Goal: Information Seeking & Learning: Learn about a topic

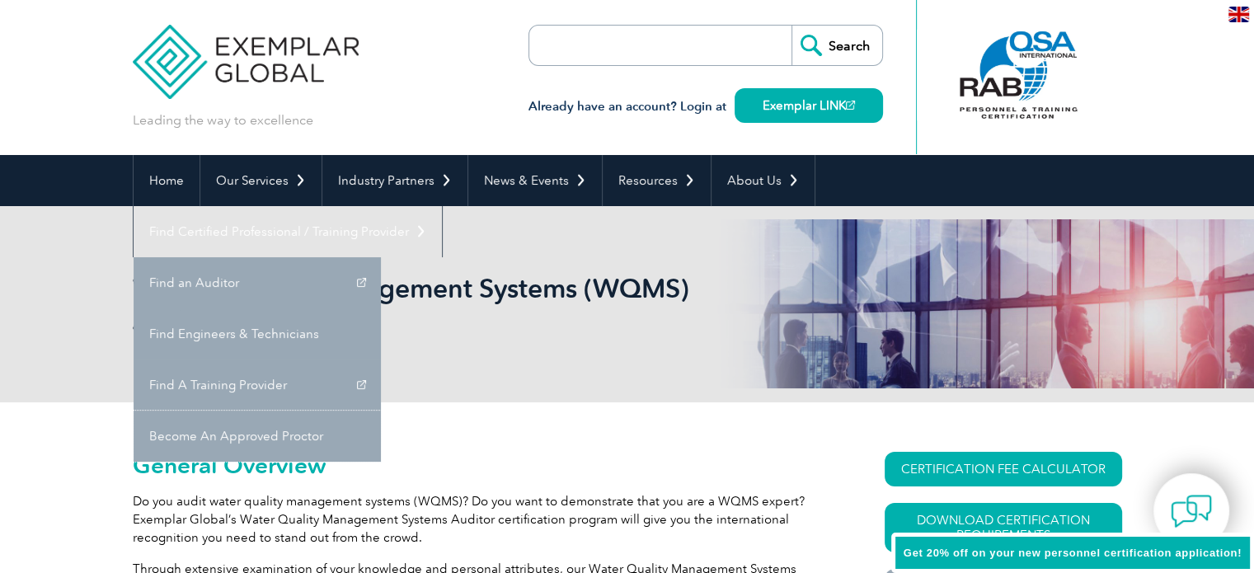
click at [381, 411] on link "Become An Approved Proctor" at bounding box center [257, 436] width 247 height 51
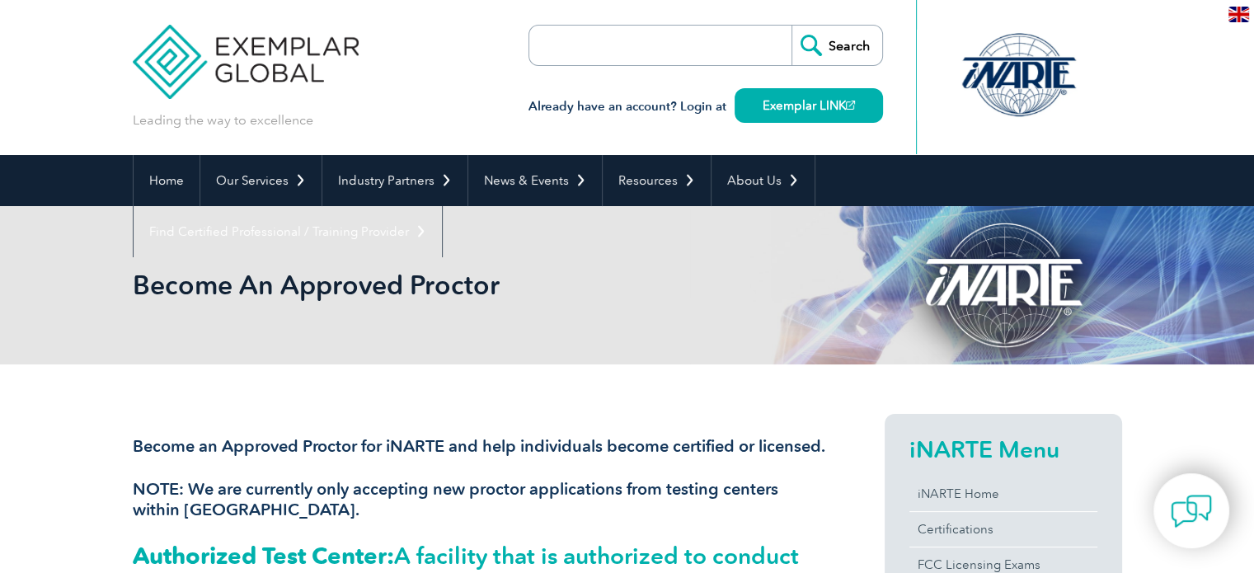
click at [295, 279] on h2 "Become An Approved Proctor" at bounding box center [479, 285] width 692 height 26
click at [295, 280] on h2 "Become An Approved Proctor" at bounding box center [479, 285] width 692 height 26
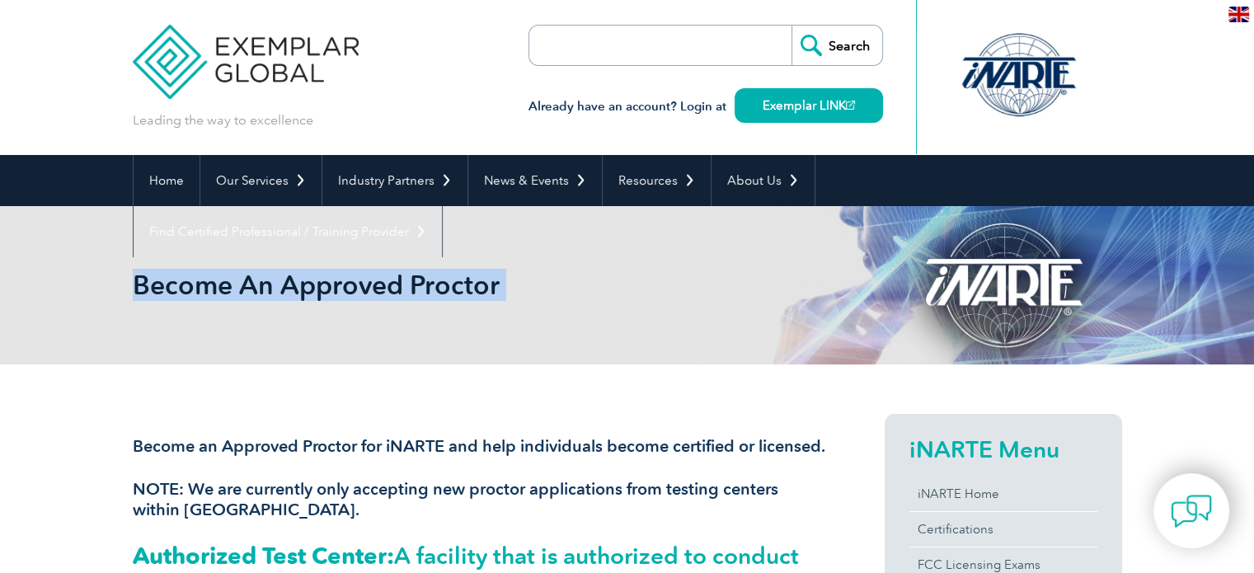
click at [295, 280] on h2 "Become An Approved Proctor" at bounding box center [479, 285] width 692 height 26
copy body "Become An Approved Proctor"
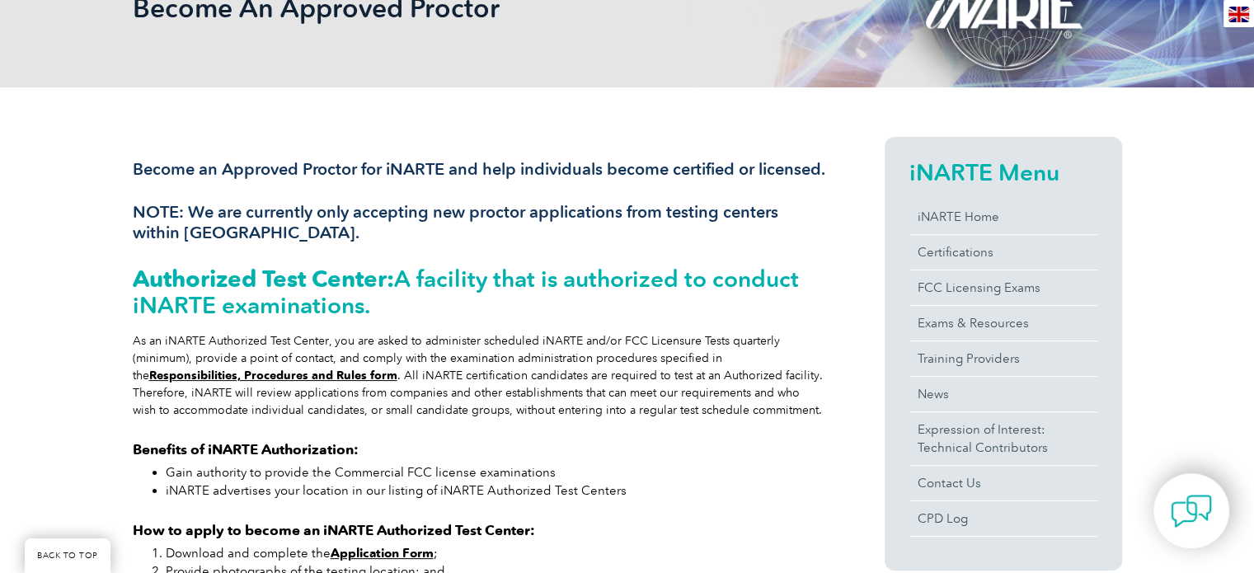
scroll to position [373, 0]
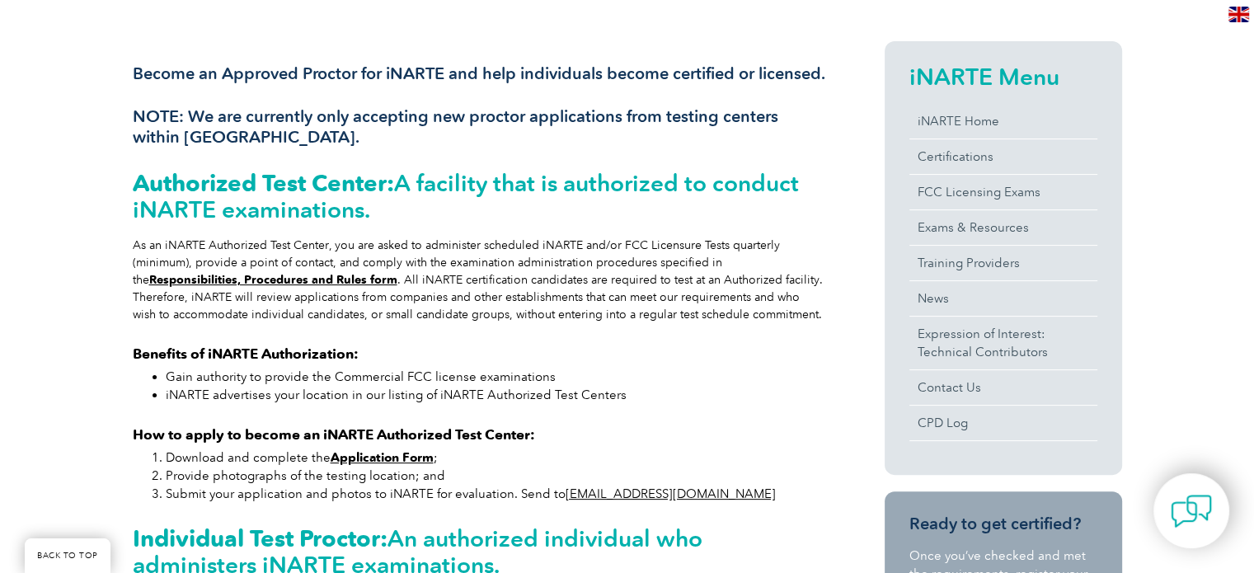
click at [418, 465] on strong "Application Form" at bounding box center [382, 457] width 103 height 15
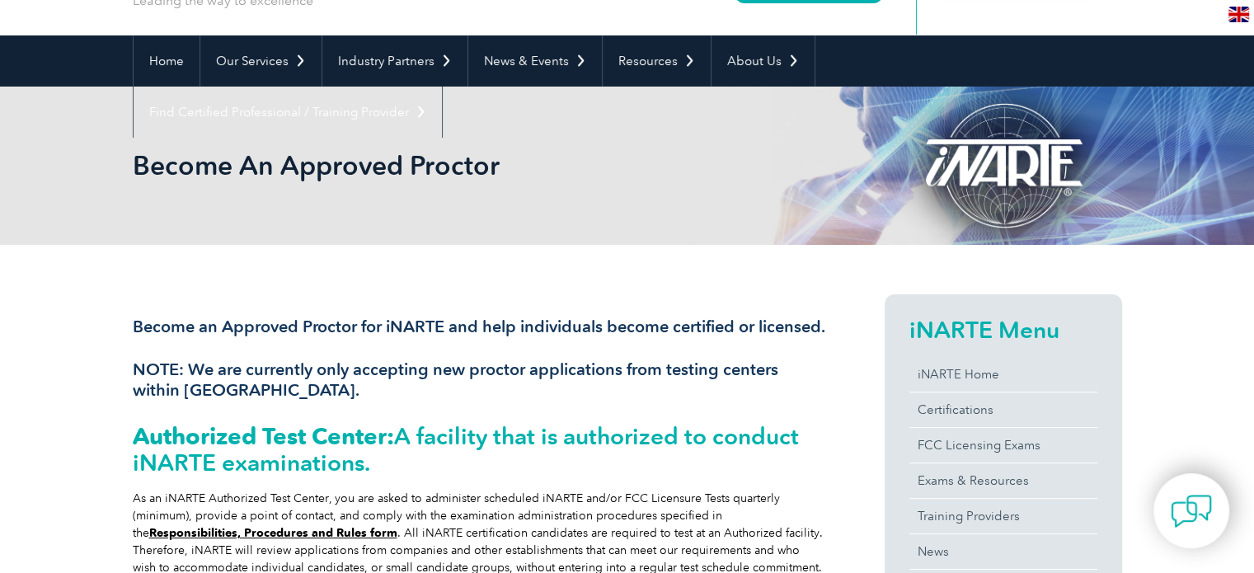
scroll to position [0, 0]
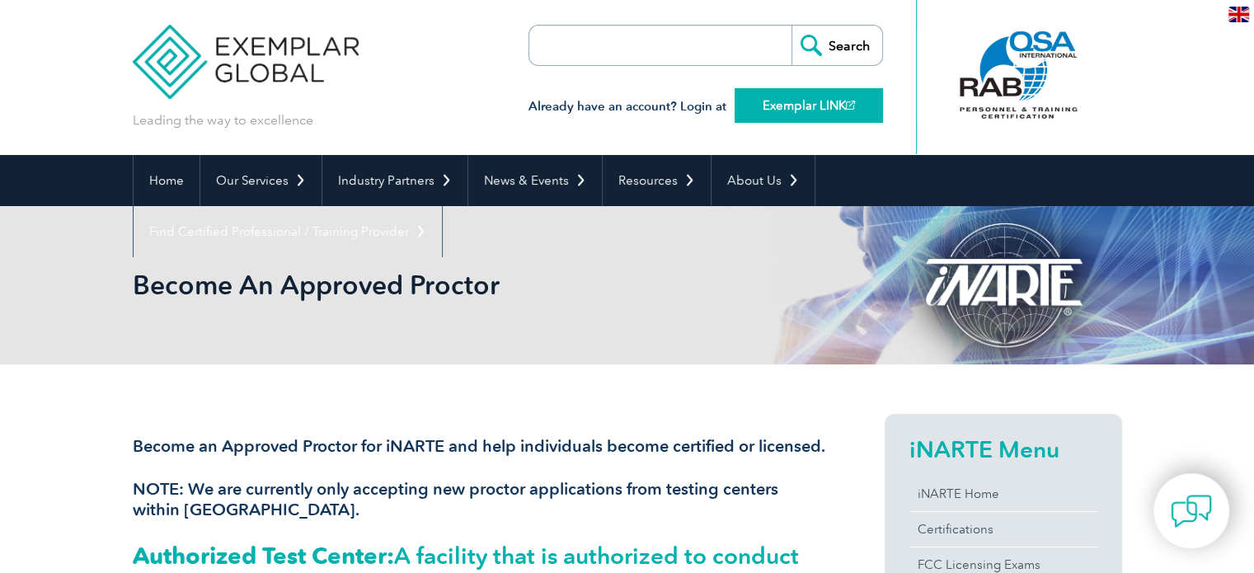
click at [829, 117] on link "Exemplar LINK" at bounding box center [808, 105] width 148 height 35
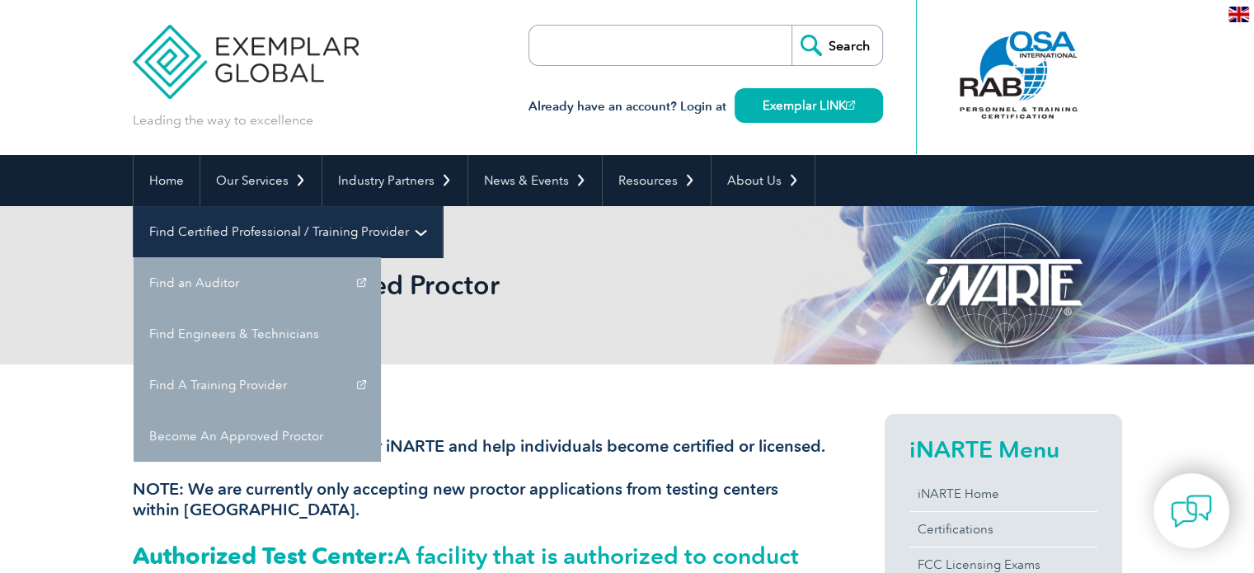
click at [442, 206] on link "Find Certified Professional / Training Provider" at bounding box center [288, 231] width 308 height 51
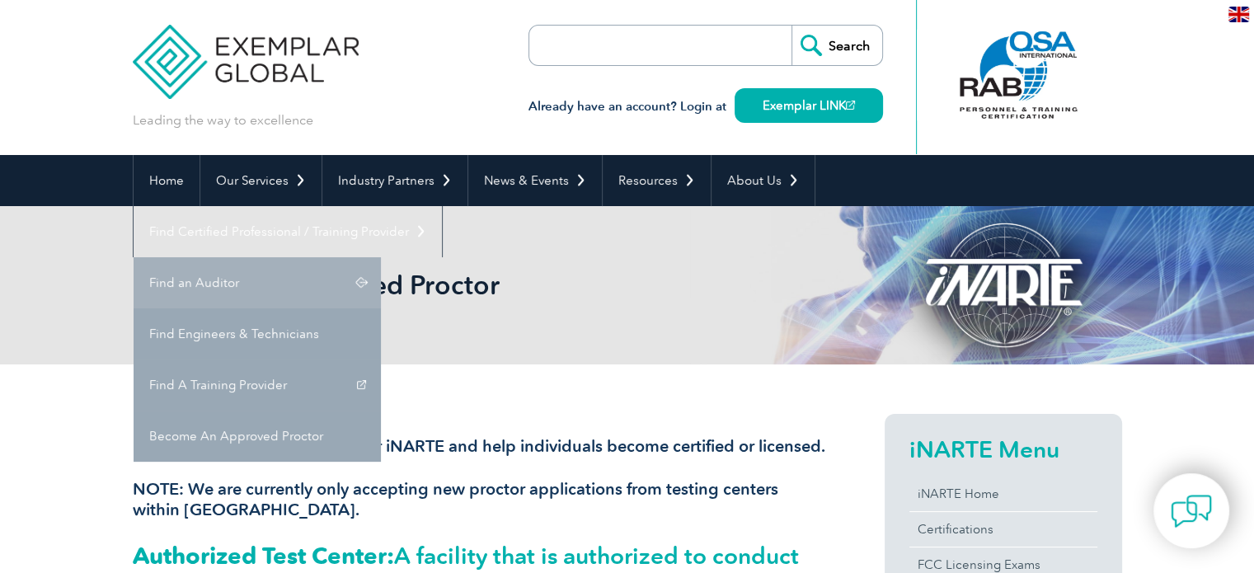
click at [381, 257] on link "Find an Auditor" at bounding box center [257, 282] width 247 height 51
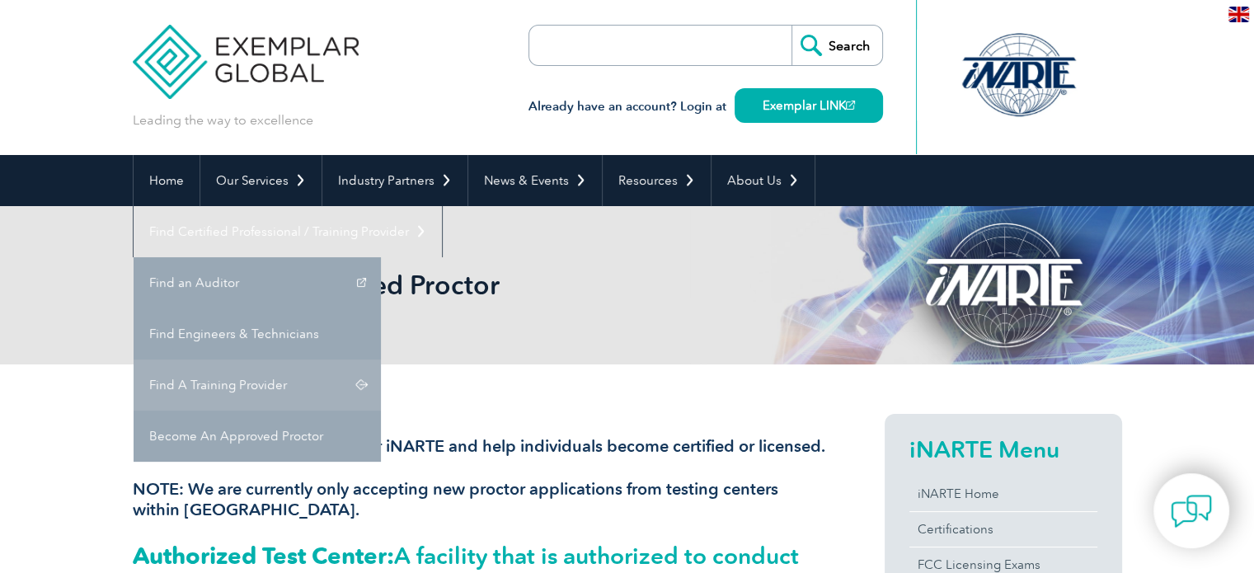
click at [381, 359] on link "Find A Training Provider" at bounding box center [257, 384] width 247 height 51
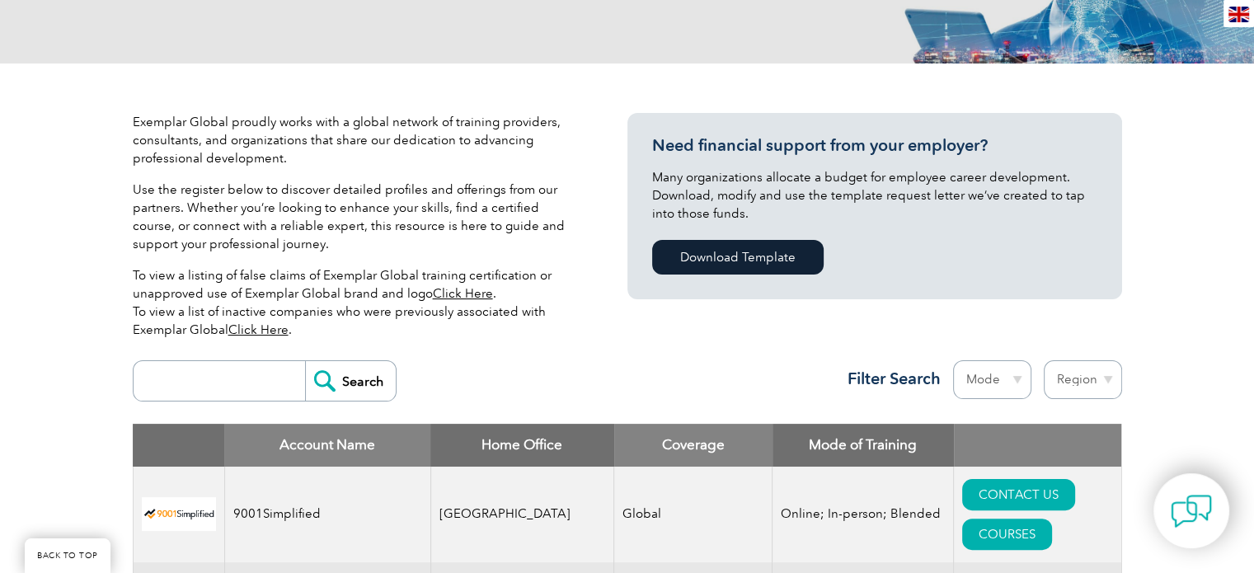
scroll to position [412, 0]
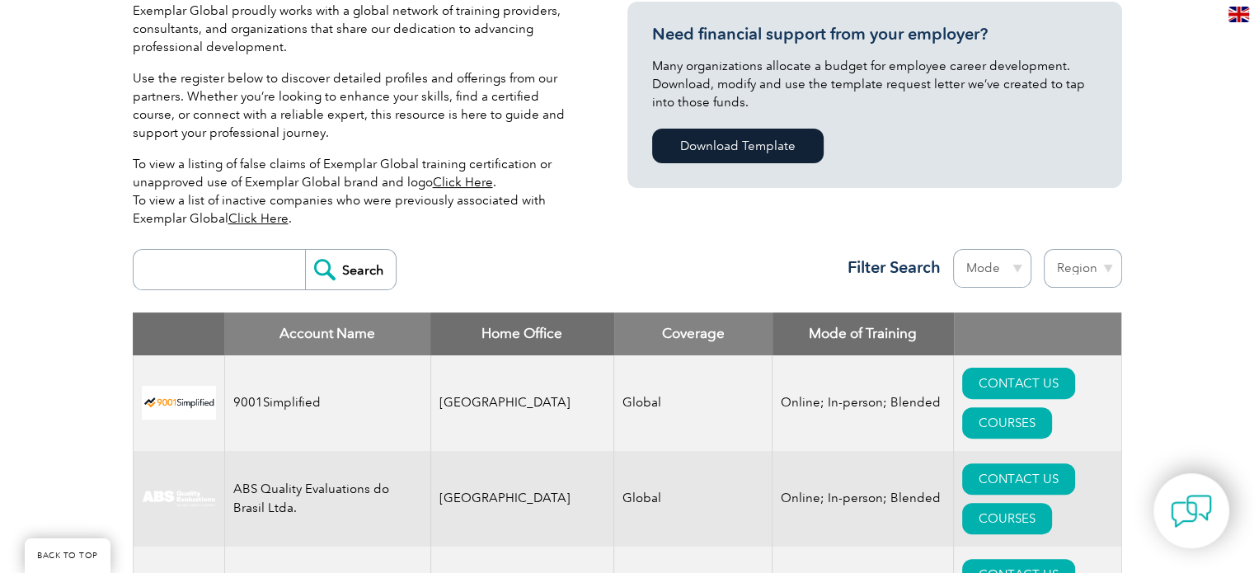
click at [1006, 274] on select "Mode Online In-person Blended" at bounding box center [992, 268] width 78 height 39
click at [1079, 263] on select "Region [GEOGRAPHIC_DATA] [GEOGRAPHIC_DATA] [GEOGRAPHIC_DATA] [GEOGRAPHIC_DATA] …" at bounding box center [1083, 268] width 78 height 39
select select "[GEOGRAPHIC_DATA]"
click at [1044, 249] on select "Region [GEOGRAPHIC_DATA] [GEOGRAPHIC_DATA] [GEOGRAPHIC_DATA] [GEOGRAPHIC_DATA] …" at bounding box center [1083, 268] width 78 height 39
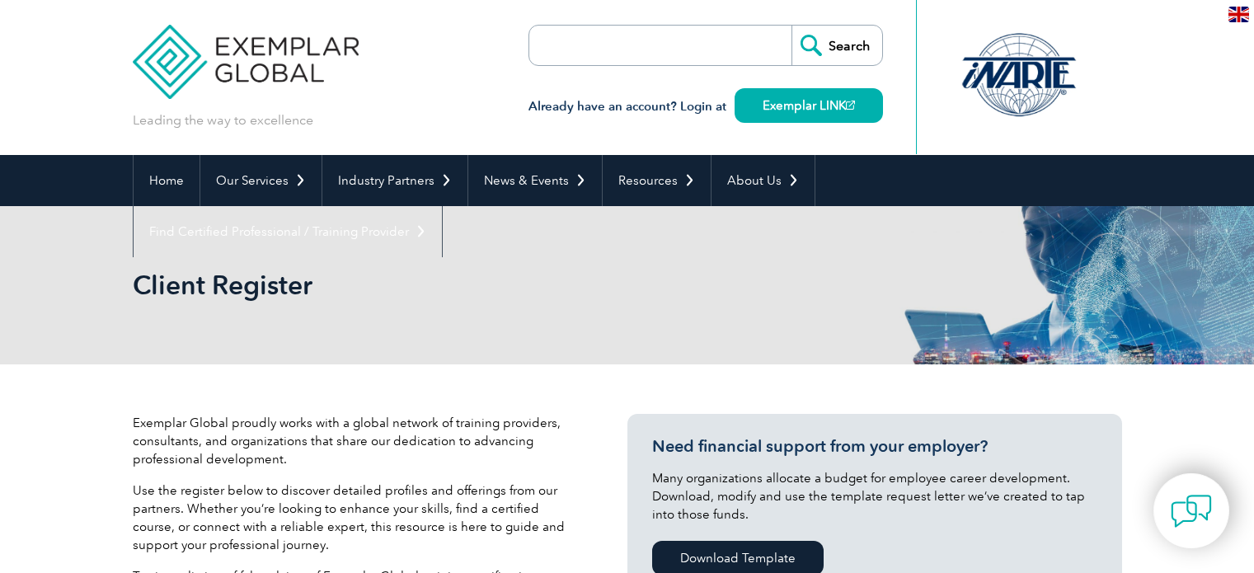
select select "Egypt"
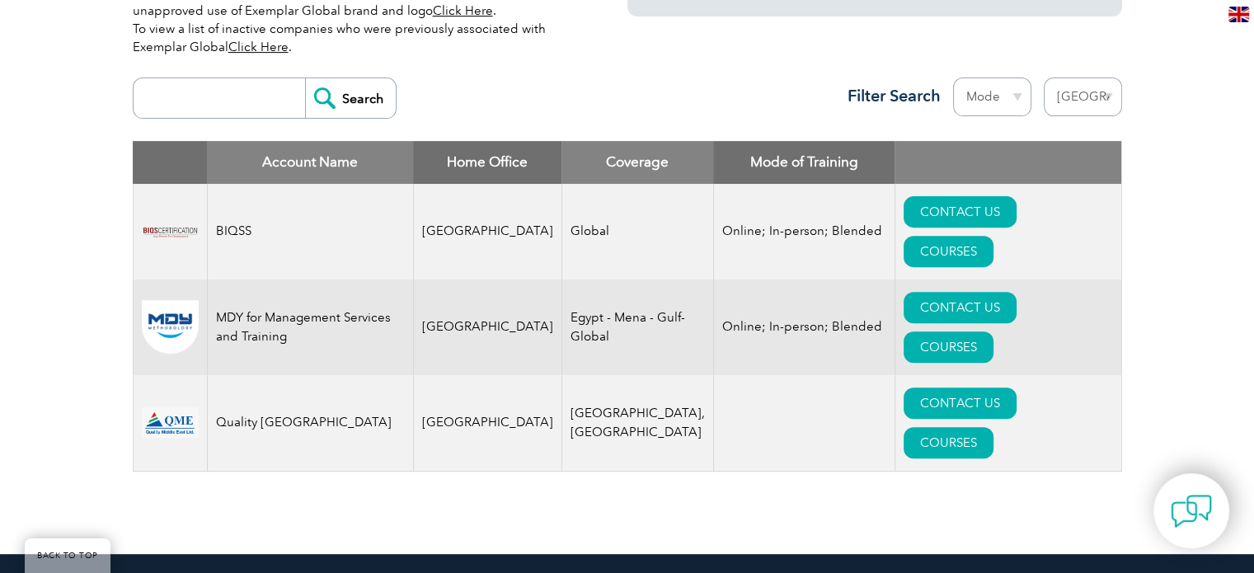
scroll to position [659, 0]
